Goal: Information Seeking & Learning: Find specific fact

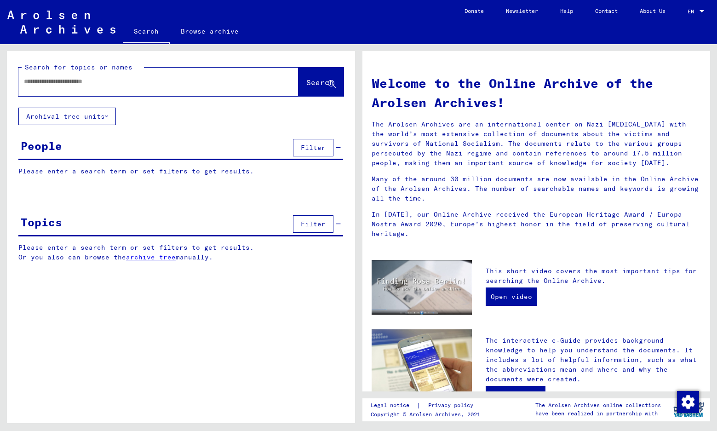
click at [95, 81] on input "text" at bounding box center [147, 82] width 247 height 10
paste input "**********"
type input "**********"
click at [306, 80] on span "Search" at bounding box center [320, 82] width 28 height 9
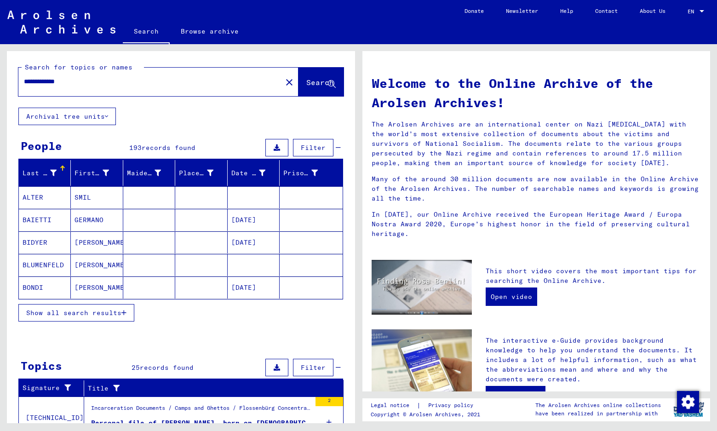
click at [114, 313] on span "Show all search results" at bounding box center [73, 313] width 95 height 8
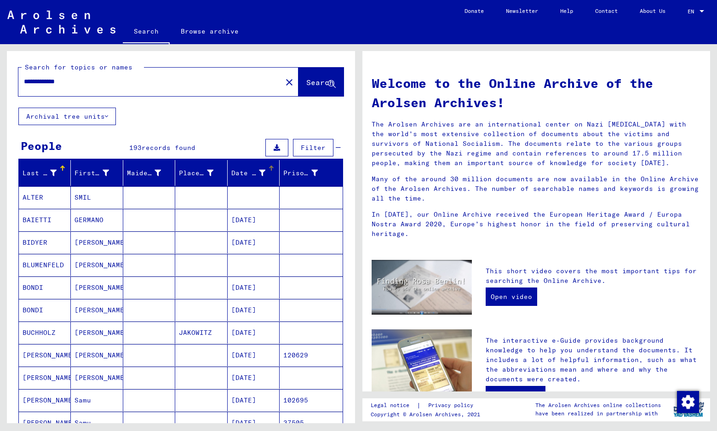
click at [256, 172] on div "Date of Birth" at bounding box center [248, 173] width 34 height 10
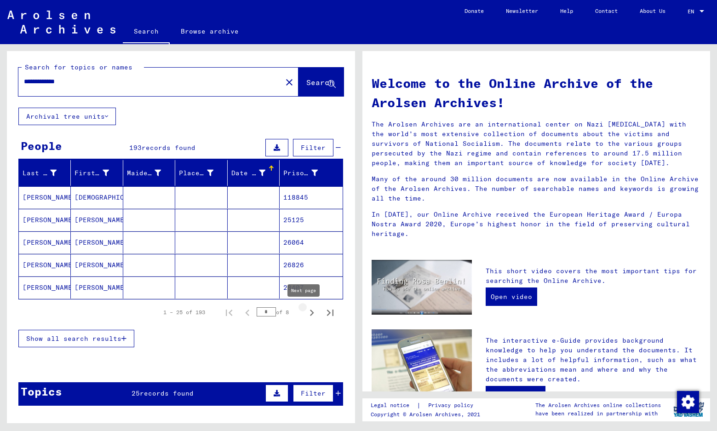
click at [305, 313] on icon "Next page" at bounding box center [311, 312] width 13 height 13
type input "*"
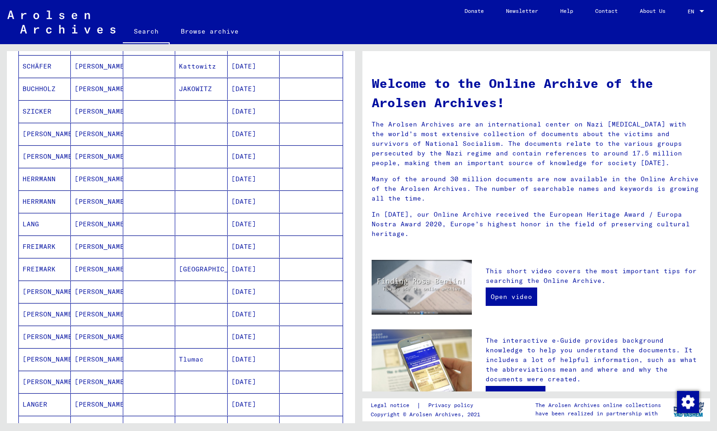
scroll to position [248, 0]
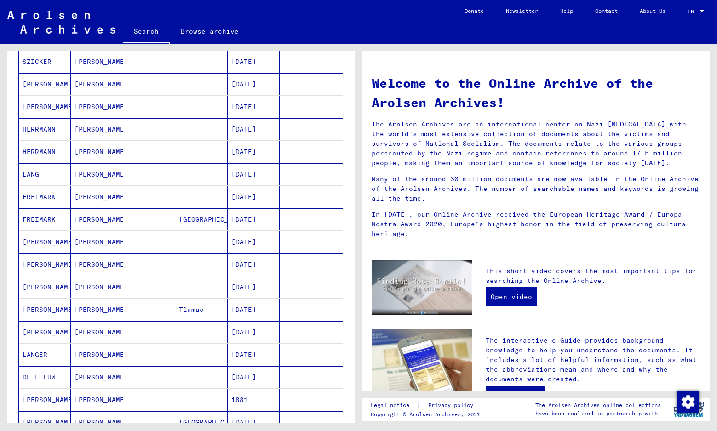
click at [88, 242] on mat-cell "[PERSON_NAME]" at bounding box center [97, 242] width 52 height 22
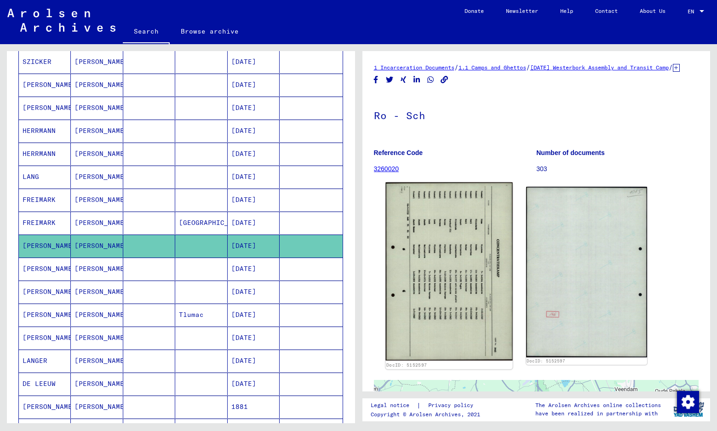
click at [446, 260] on img at bounding box center [448, 272] width 127 height 178
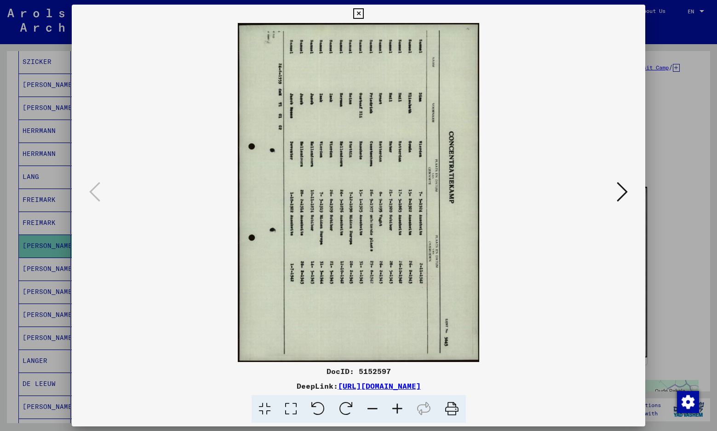
click at [321, 409] on icon at bounding box center [318, 409] width 28 height 28
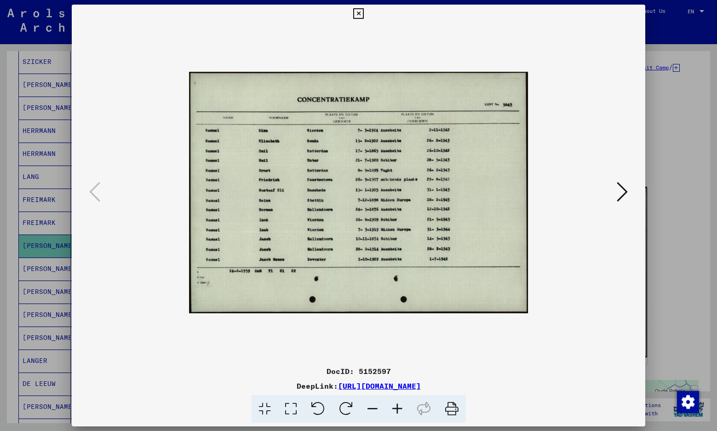
click at [400, 406] on icon at bounding box center [397, 409] width 25 height 28
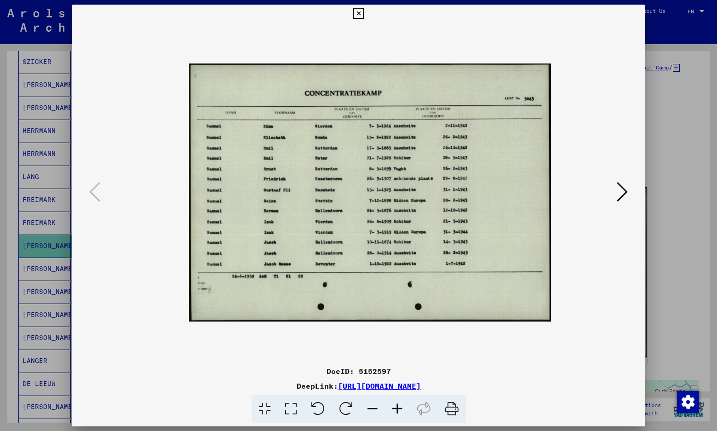
click at [400, 406] on icon at bounding box center [397, 409] width 25 height 28
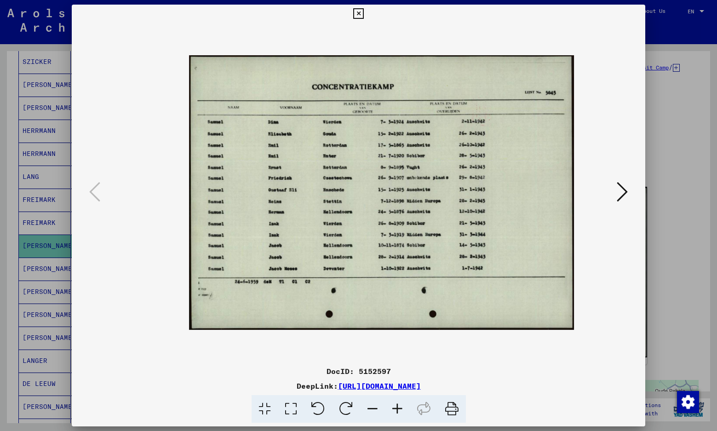
click at [400, 406] on icon at bounding box center [397, 409] width 25 height 28
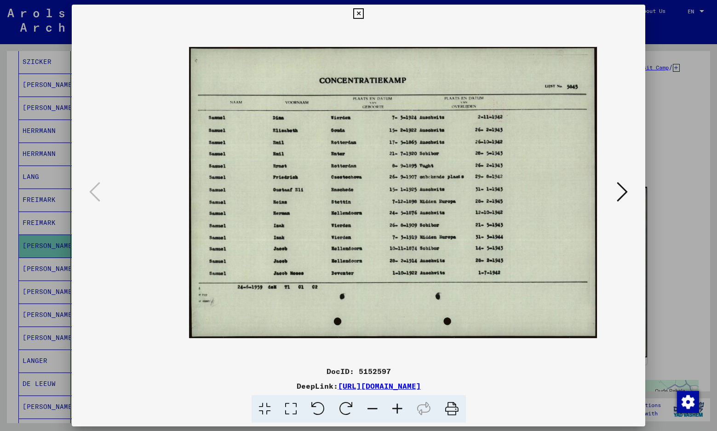
click at [400, 406] on icon at bounding box center [397, 409] width 25 height 28
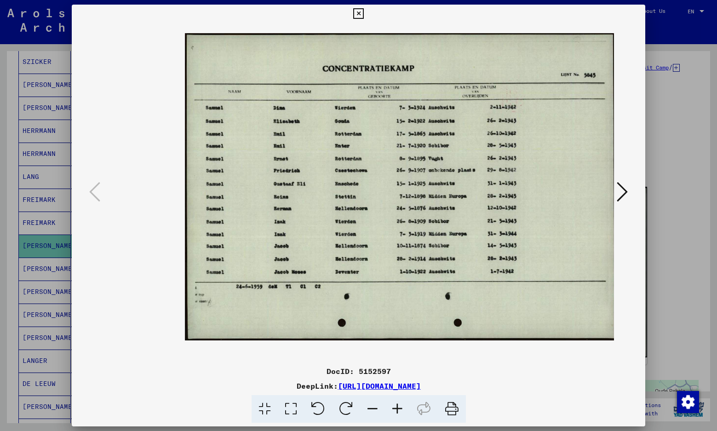
scroll to position [3, 4]
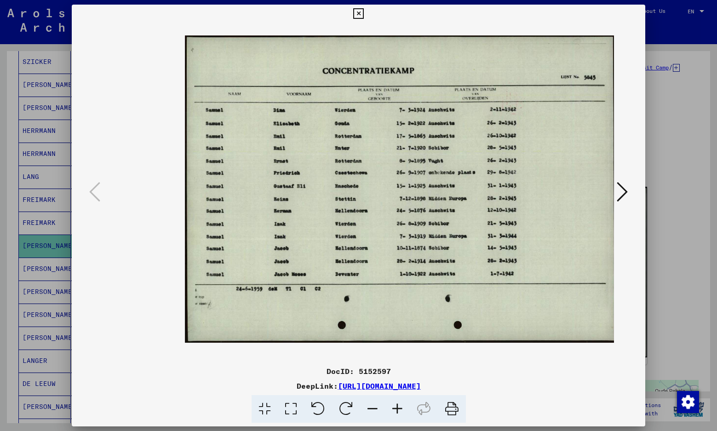
drag, startPoint x: 494, startPoint y: 240, endPoint x: 430, endPoint y: 236, distance: 63.5
click at [430, 236] on img at bounding box center [400, 188] width 431 height 307
click at [364, 13] on icon at bounding box center [358, 13] width 11 height 11
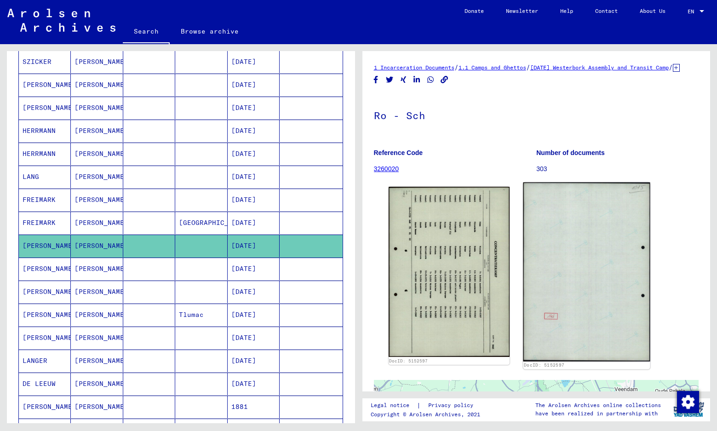
click at [575, 259] on img at bounding box center [586, 272] width 127 height 179
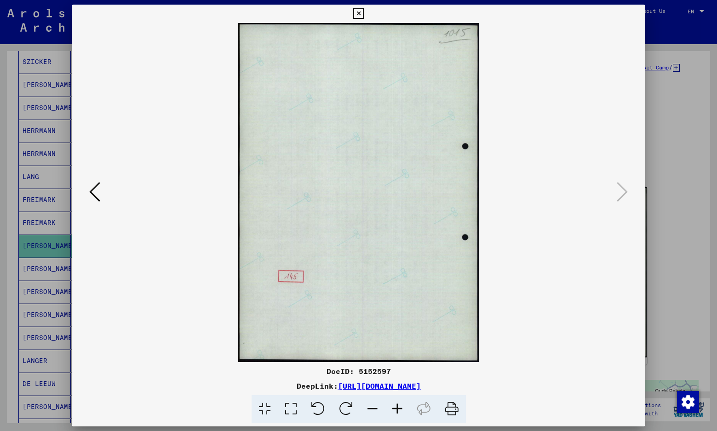
click at [345, 404] on icon at bounding box center [346, 409] width 28 height 28
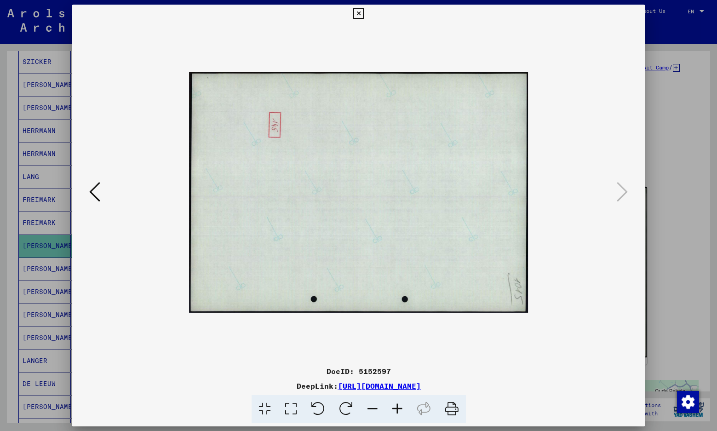
click at [364, 11] on icon at bounding box center [358, 13] width 11 height 11
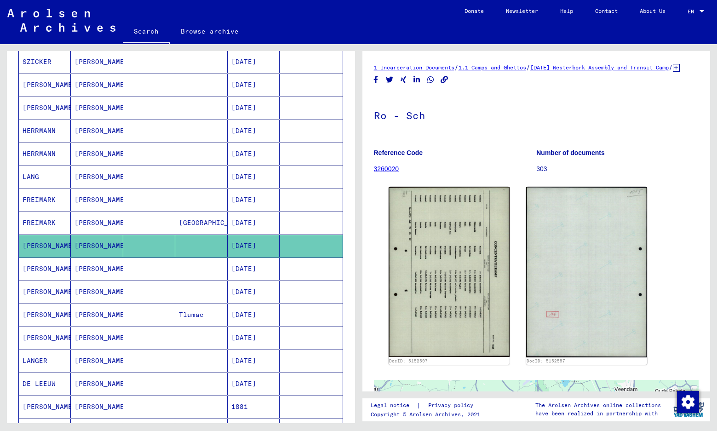
click at [85, 271] on mat-cell "[PERSON_NAME]" at bounding box center [97, 268] width 52 height 23
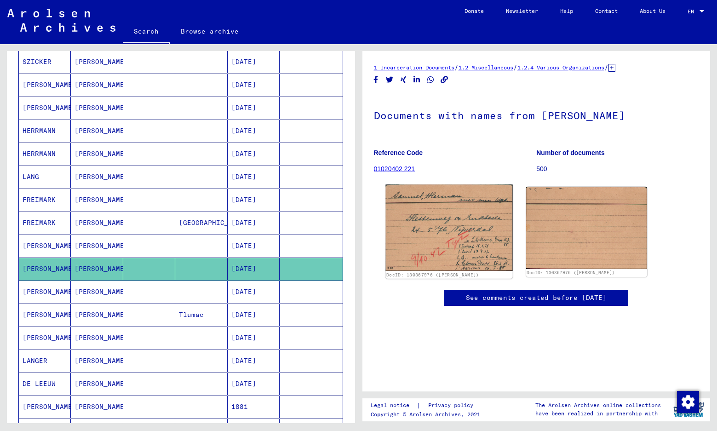
click at [448, 221] on img at bounding box center [448, 227] width 127 height 86
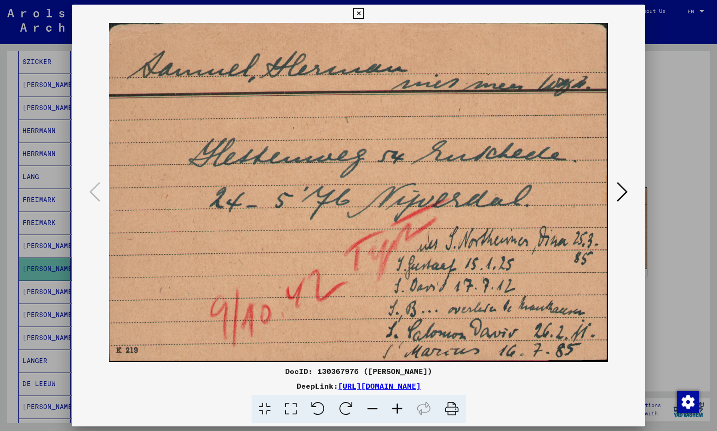
click at [364, 13] on icon at bounding box center [358, 13] width 11 height 11
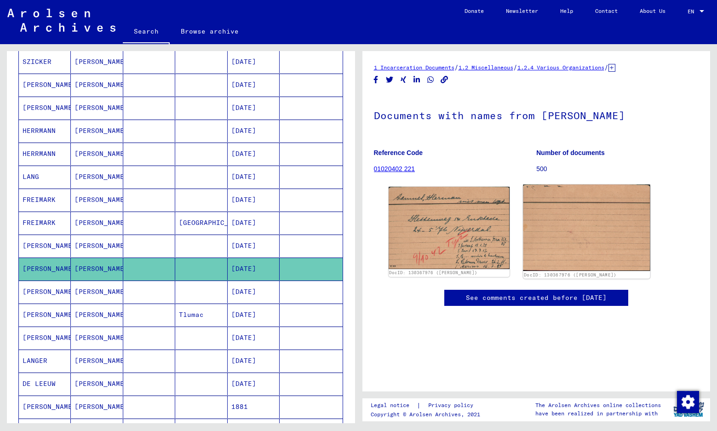
click at [567, 203] on img at bounding box center [586, 227] width 127 height 86
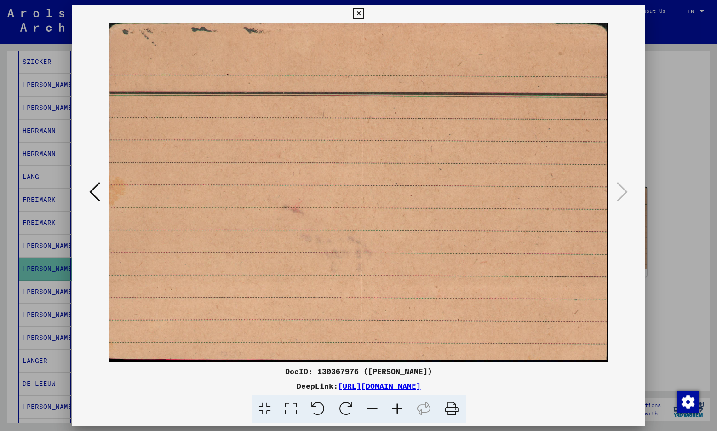
click at [364, 14] on icon at bounding box center [358, 13] width 11 height 11
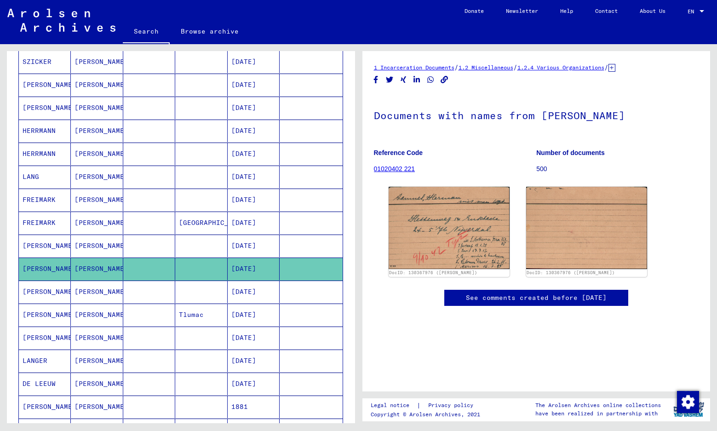
click at [445, 78] on icon "Copy link" at bounding box center [445, 80] width 8 height 8
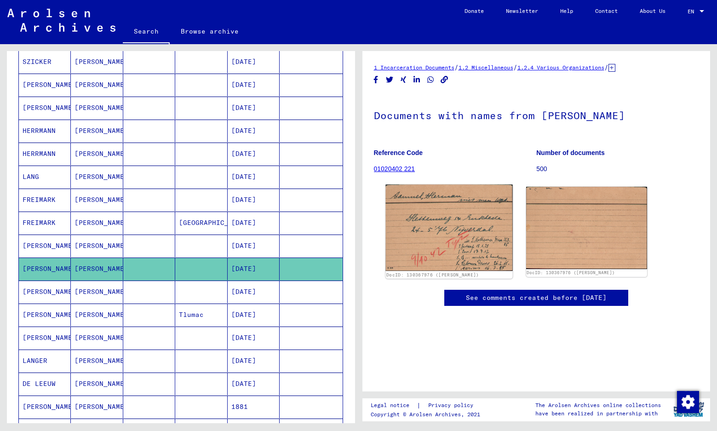
click at [463, 221] on img at bounding box center [448, 227] width 127 height 86
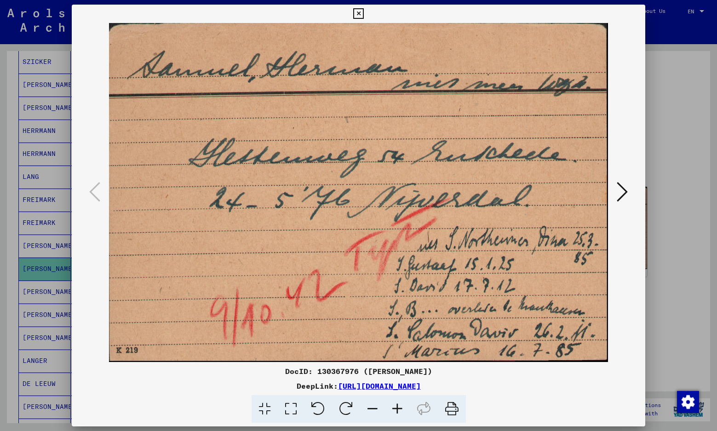
drag, startPoint x: 525, startPoint y: 385, endPoint x: 240, endPoint y: 383, distance: 285.6
click at [239, 382] on div "DeepLink: [URL][DOMAIN_NAME]" at bounding box center [358, 385] width 573 height 11
copy div "[URL][DOMAIN_NAME]"
